Goal: Information Seeking & Learning: Learn about a topic

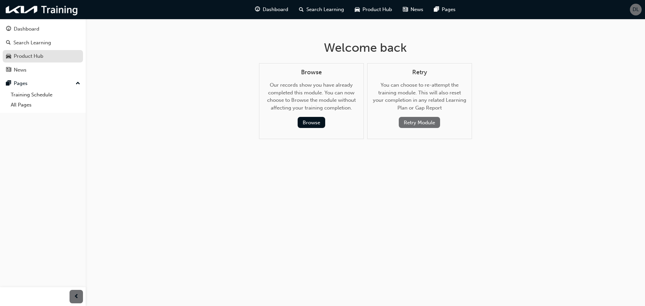
click at [26, 54] on div "Product Hub" at bounding box center [29, 56] width 30 height 8
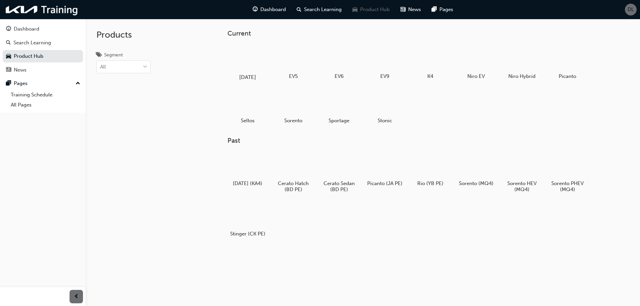
click at [238, 65] on div at bounding box center [247, 57] width 37 height 27
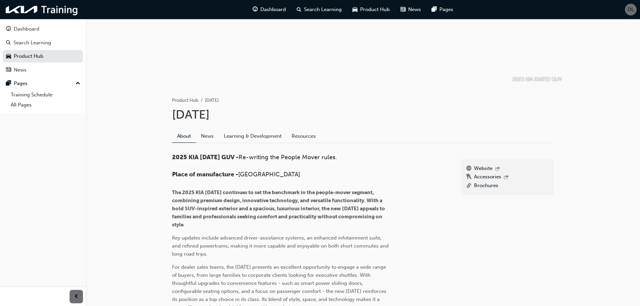
scroll to position [67, 0]
click at [239, 134] on link "Learning & Development" at bounding box center [253, 136] width 68 height 13
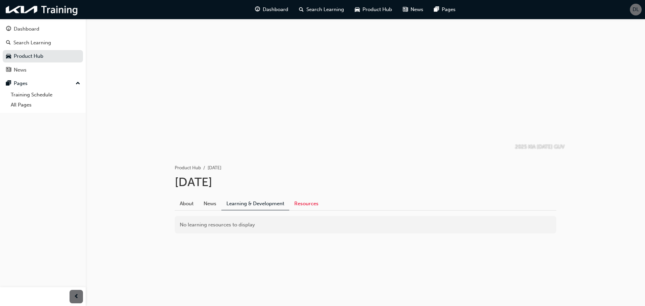
click at [300, 203] on link "Resources" at bounding box center [306, 203] width 34 height 13
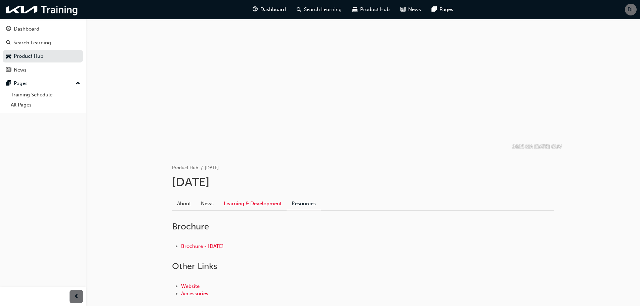
click at [245, 198] on link "Learning & Development" at bounding box center [253, 203] width 68 height 13
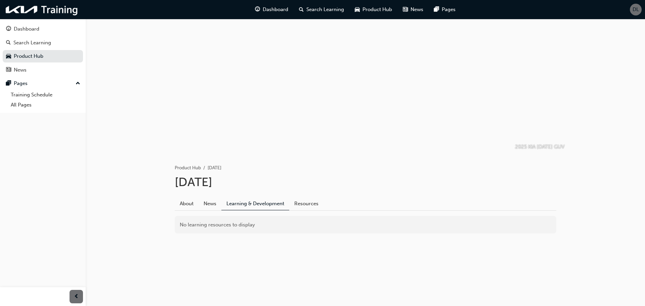
click at [186, 222] on div "No learning resources to display" at bounding box center [365, 225] width 381 height 18
click at [29, 60] on link "Product Hub" at bounding box center [43, 56] width 80 height 12
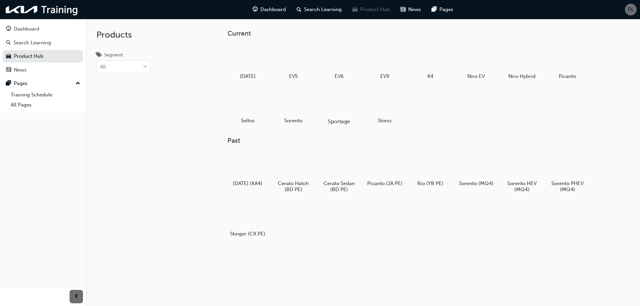
click at [351, 106] on div at bounding box center [338, 102] width 37 height 27
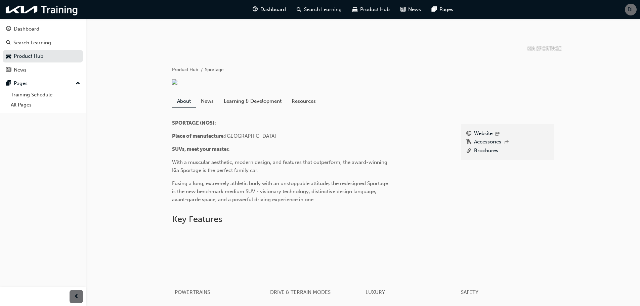
scroll to position [101, 0]
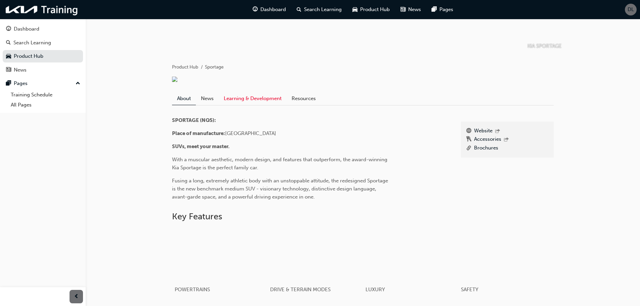
click at [267, 105] on link "Learning & Development" at bounding box center [253, 98] width 68 height 13
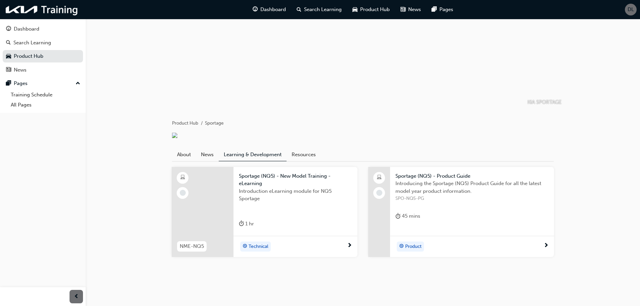
scroll to position [89, 0]
click at [193, 190] on div at bounding box center [203, 212] width 62 height 90
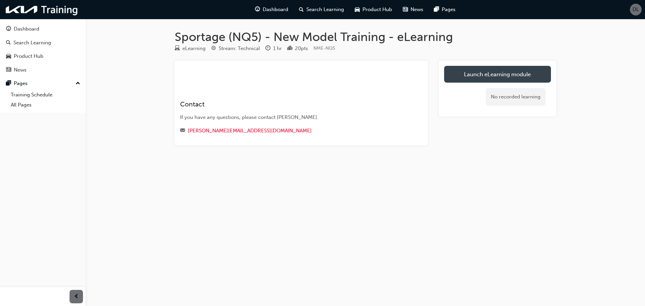
click at [465, 69] on link "Launch eLearning module" at bounding box center [497, 74] width 107 height 17
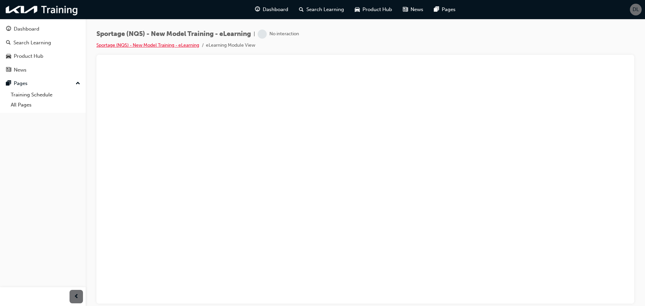
click at [164, 44] on link "Sportage (NQ5) - New Model Training - eLearning" at bounding box center [147, 45] width 103 height 6
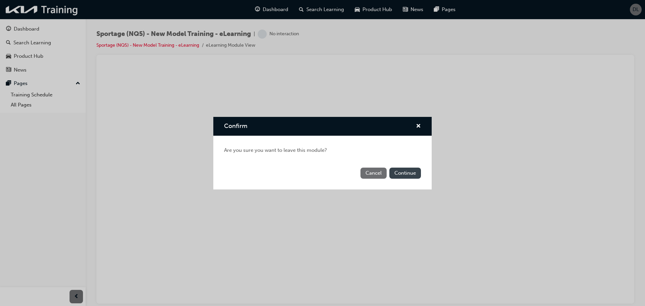
click at [403, 172] on button "Continue" at bounding box center [405, 173] width 32 height 11
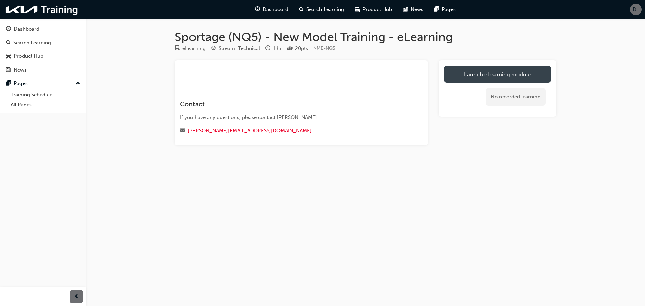
click at [497, 66] on link "Launch eLearning module" at bounding box center [497, 74] width 107 height 17
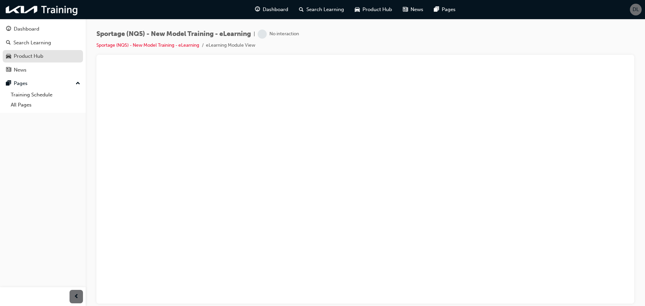
click at [37, 51] on link "Product Hub" at bounding box center [43, 56] width 80 height 12
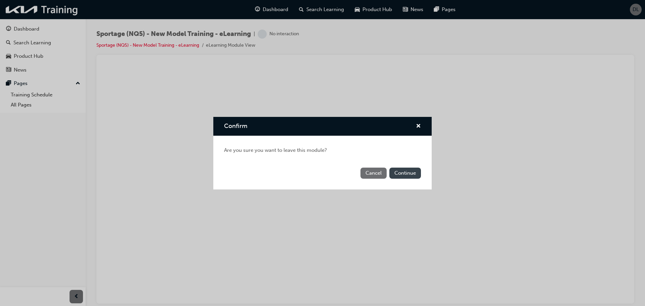
click at [400, 170] on button "Continue" at bounding box center [405, 173] width 32 height 11
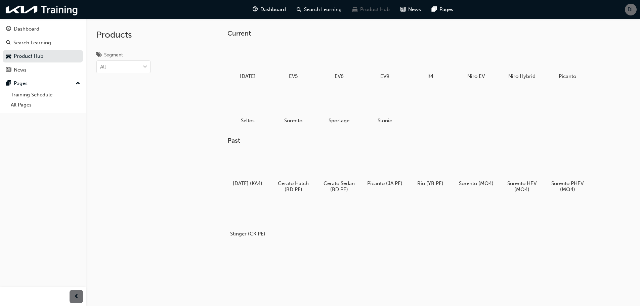
click at [296, 113] on div at bounding box center [293, 102] width 35 height 25
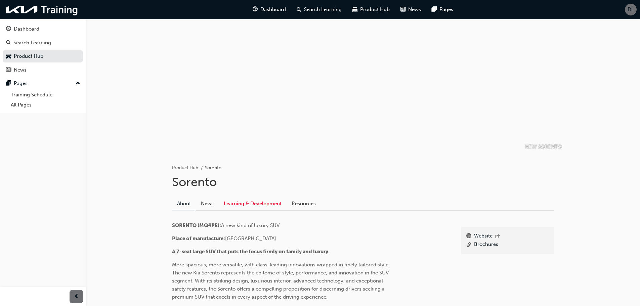
click at [230, 202] on link "Learning & Development" at bounding box center [253, 203] width 68 height 13
